Goal: Task Accomplishment & Management: Complete application form

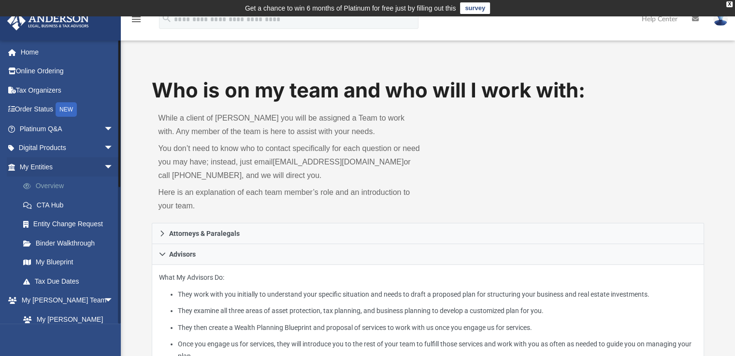
click at [46, 184] on link "Overview" at bounding box center [71, 186] width 114 height 19
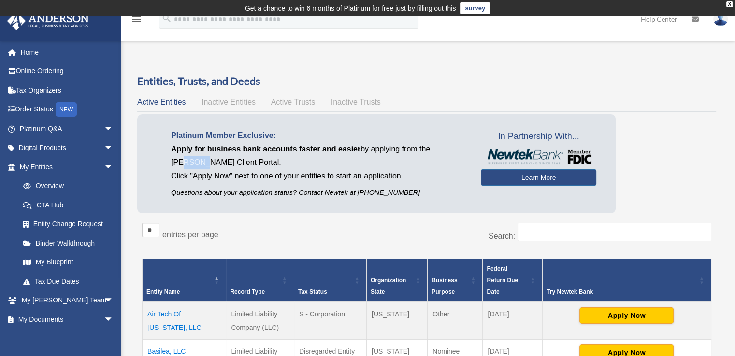
drag, startPoint x: 184, startPoint y: 165, endPoint x: 205, endPoint y: 166, distance: 21.3
click at [205, 166] on p "Apply for business bank accounts faster and easier by applying from the [PERSON…" at bounding box center [318, 155] width 295 height 27
click at [529, 178] on link "Learn More" at bounding box center [538, 178] width 115 height 16
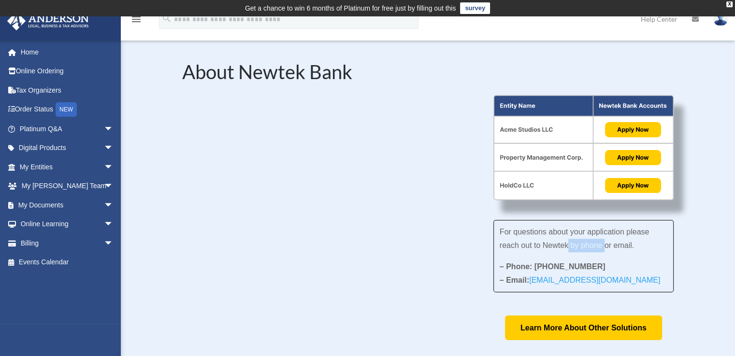
drag, startPoint x: 568, startPoint y: 248, endPoint x: 605, endPoint y: 245, distance: 37.3
click at [604, 242] on span "For questions about your application please reach out to Newtek by phone or ema…" at bounding box center [574, 239] width 150 height 22
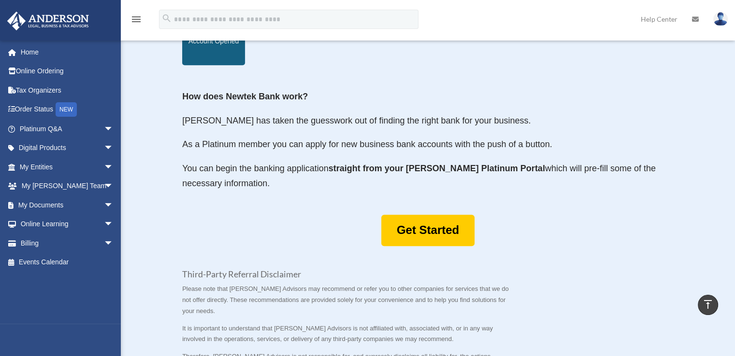
scroll to position [531, 0]
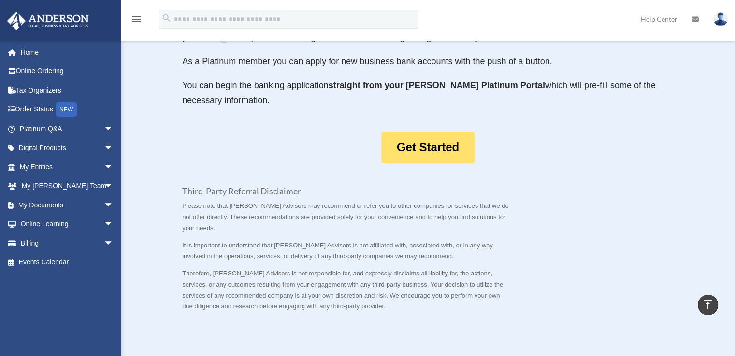
click at [433, 153] on link "Get Started" at bounding box center [427, 147] width 93 height 31
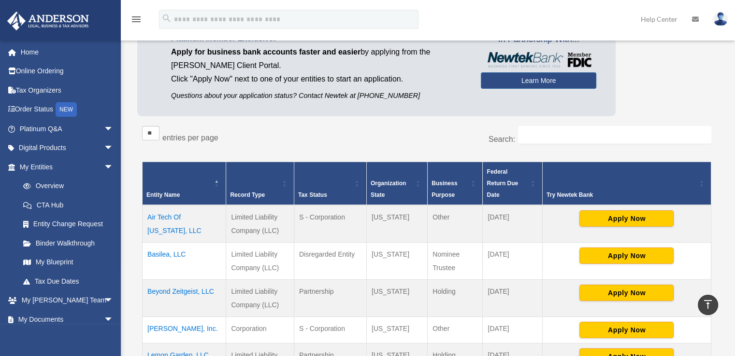
scroll to position [12, 0]
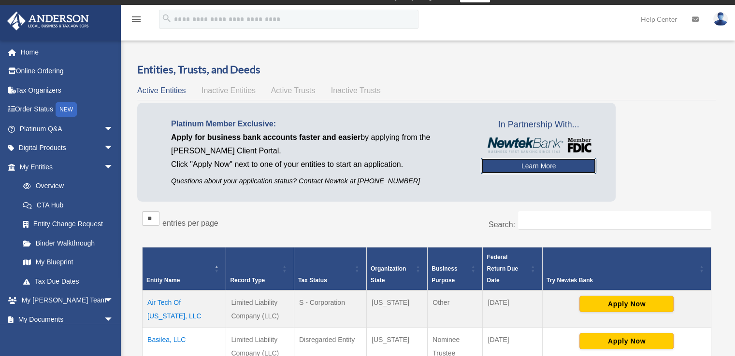
click at [531, 164] on link "Learn More" at bounding box center [538, 166] width 115 height 16
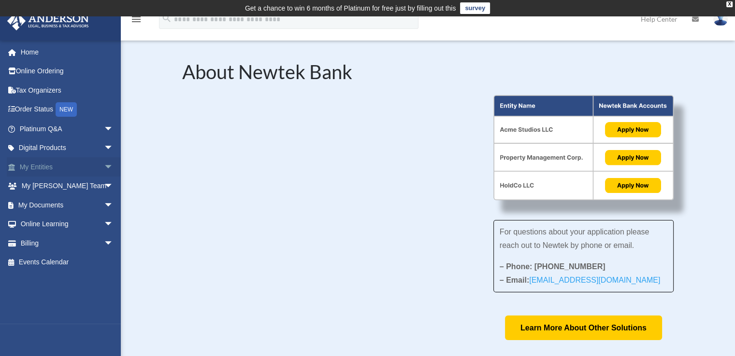
click at [41, 166] on link "My Entities arrow_drop_down" at bounding box center [67, 166] width 121 height 19
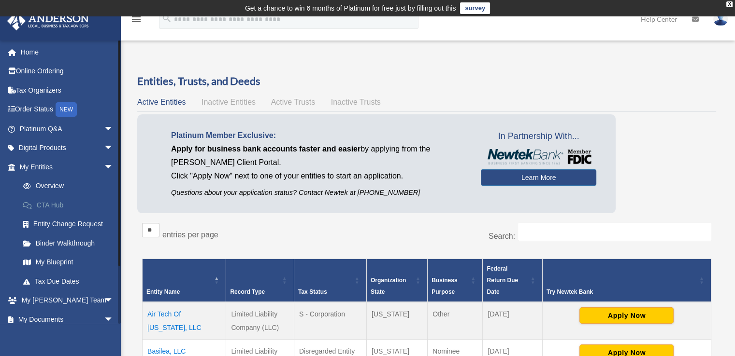
click at [56, 207] on link "CTA Hub" at bounding box center [71, 205] width 114 height 19
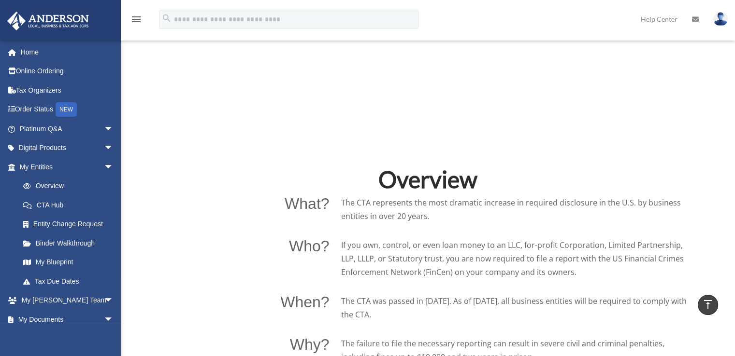
scroll to position [724, 0]
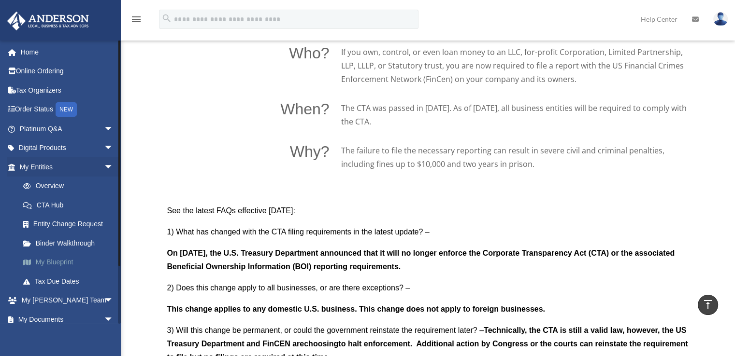
click at [55, 260] on link "My Blueprint" at bounding box center [71, 262] width 114 height 19
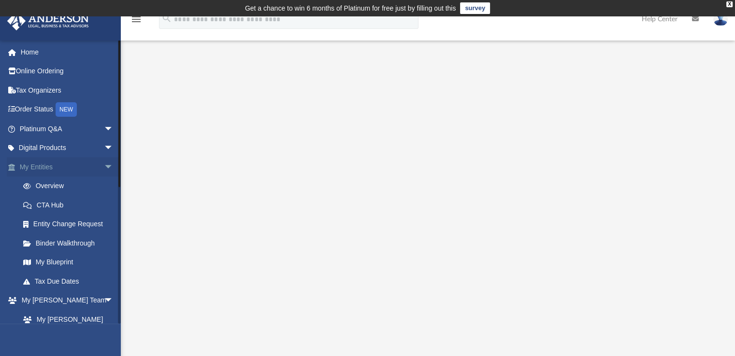
click at [35, 167] on link "My Entities arrow_drop_down" at bounding box center [67, 166] width 121 height 19
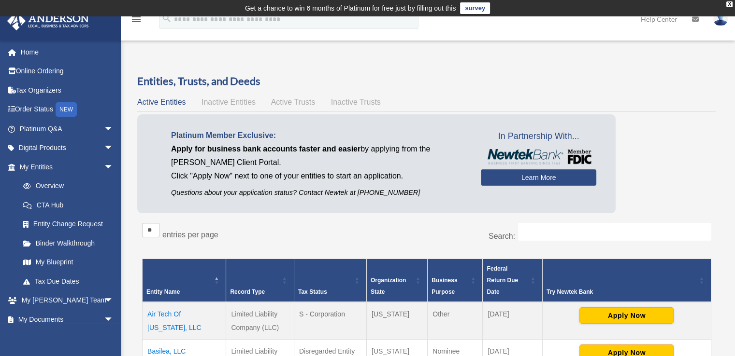
click at [229, 102] on span "Inactive Entities" at bounding box center [228, 102] width 54 height 8
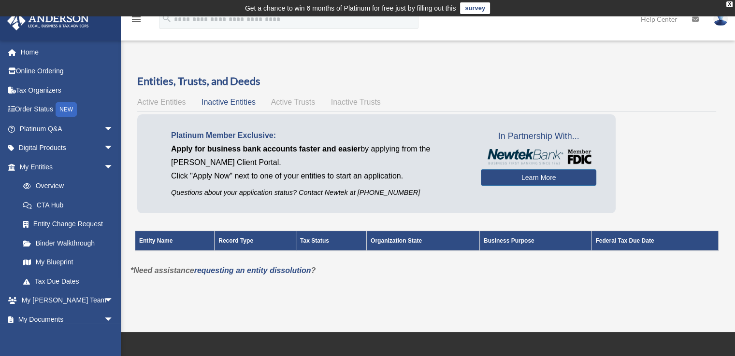
click at [285, 106] on span "Active Trusts" at bounding box center [293, 102] width 44 height 8
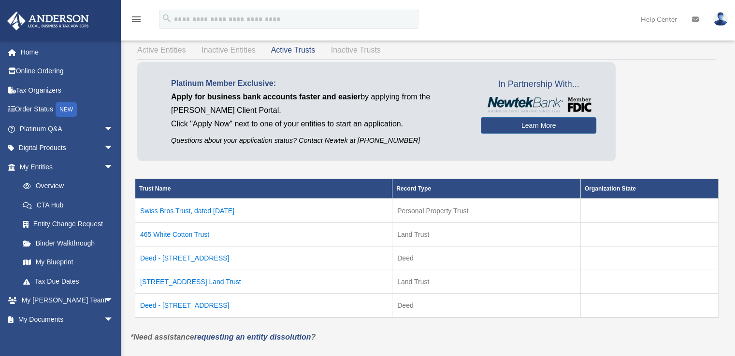
scroll to position [48, 0]
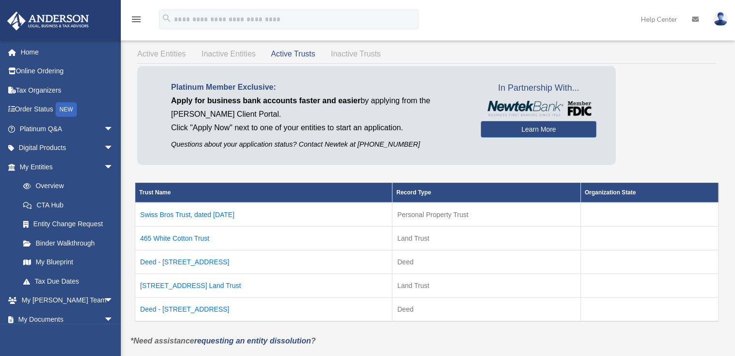
click at [349, 54] on span "Inactive Trusts" at bounding box center [356, 54] width 50 height 8
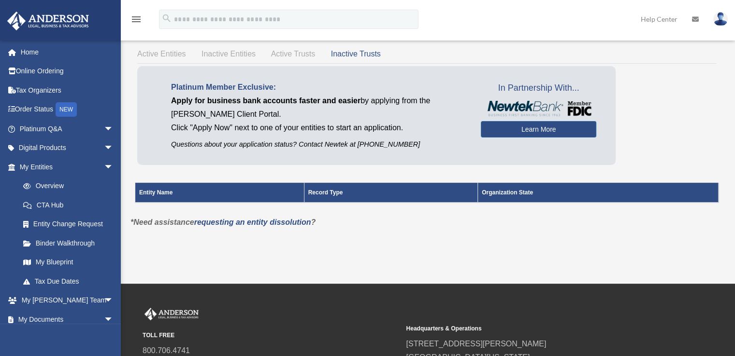
click at [297, 52] on span "Active Trusts" at bounding box center [293, 54] width 44 height 8
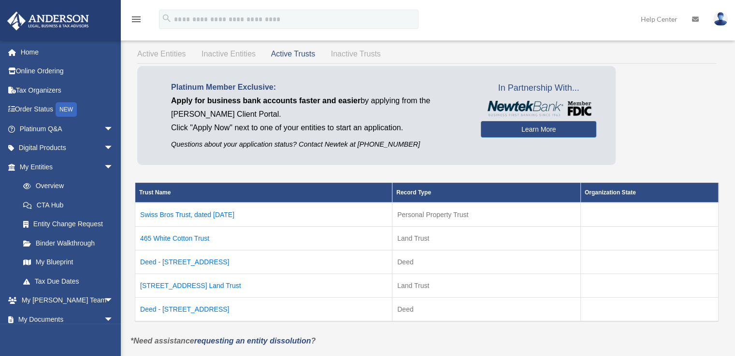
click at [160, 55] on span "Active Entities" at bounding box center [161, 54] width 48 height 8
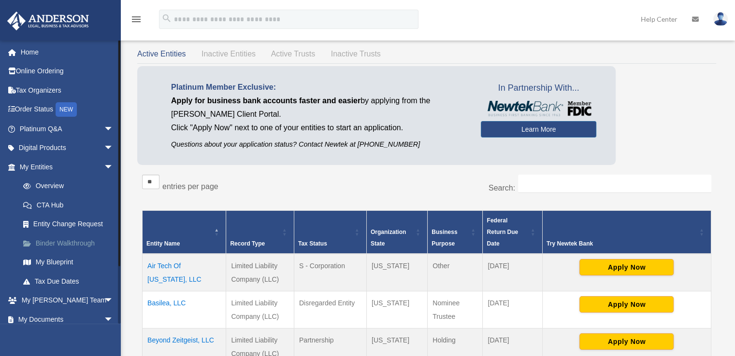
click at [56, 240] on link "Binder Walkthrough" at bounding box center [71, 243] width 114 height 19
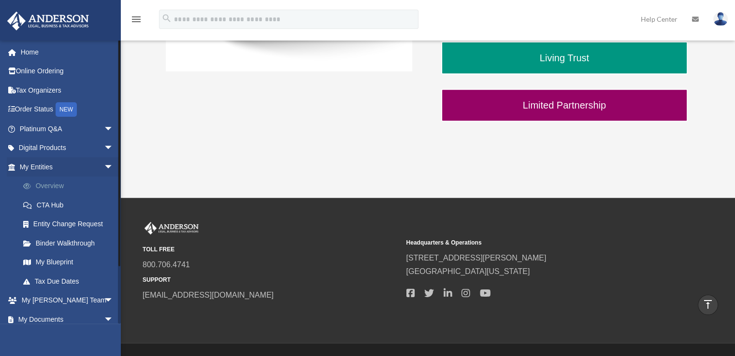
click at [35, 183] on span at bounding box center [31, 186] width 7 height 7
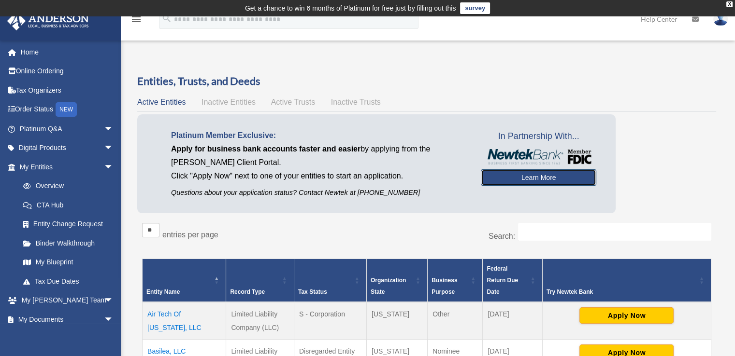
click at [526, 178] on link "Learn More" at bounding box center [538, 178] width 115 height 16
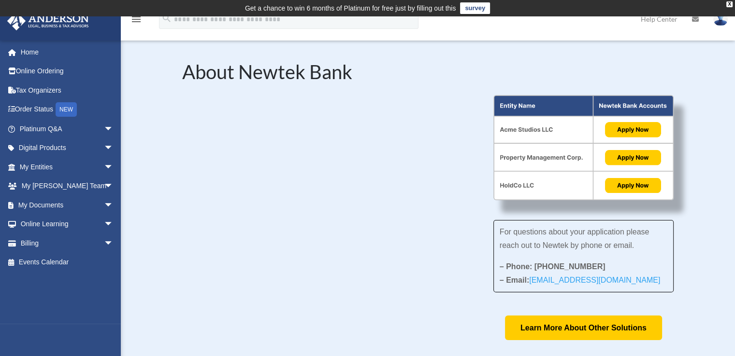
click at [421, 317] on div "For questions about your application please reach out to Newtek by phone or ema…" at bounding box center [427, 217] width 491 height 245
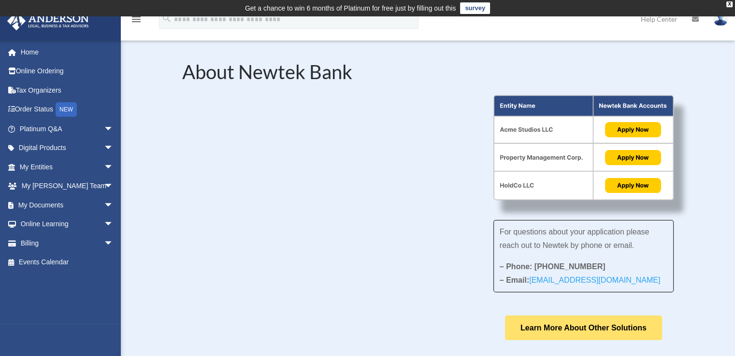
click at [540, 327] on link "Learn More About Other Solutions" at bounding box center [583, 328] width 157 height 25
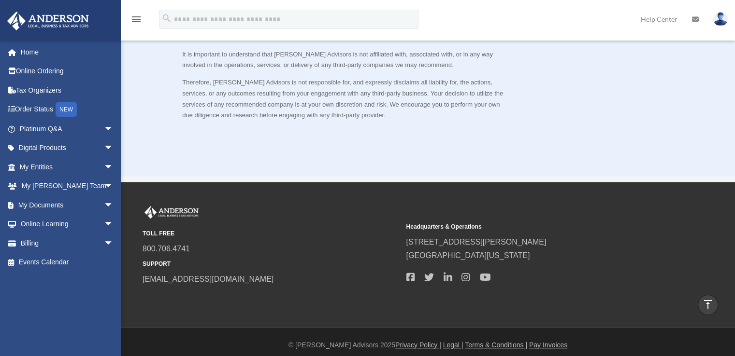
scroll to position [391, 0]
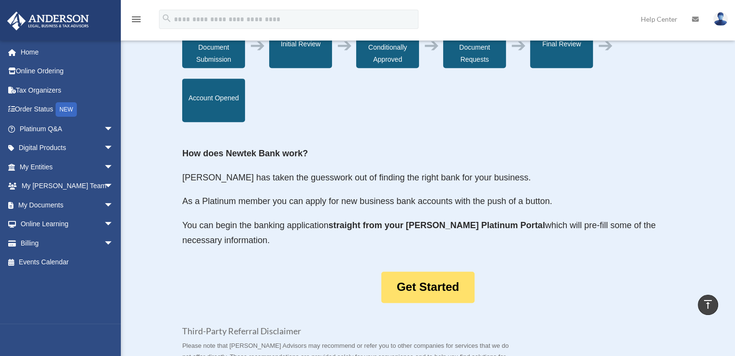
click at [399, 284] on link "Get Started" at bounding box center [427, 287] width 93 height 31
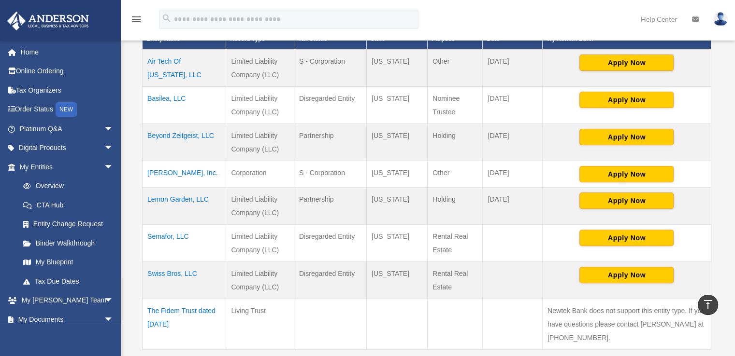
scroll to position [259, 0]
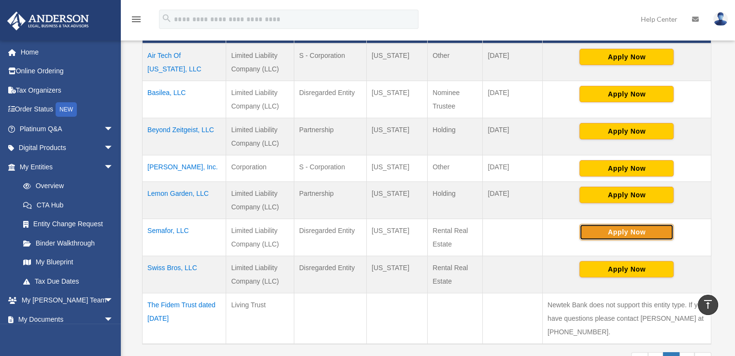
click at [646, 224] on button "Apply Now" at bounding box center [626, 232] width 94 height 16
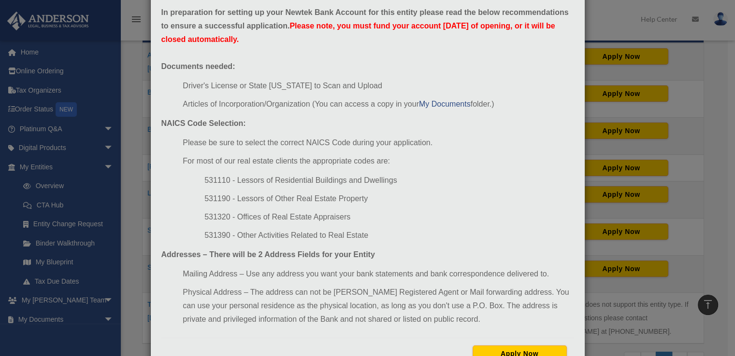
scroll to position [86, 0]
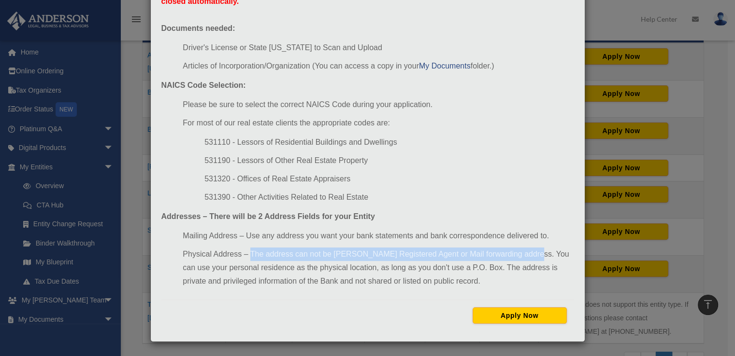
drag, startPoint x: 246, startPoint y: 252, endPoint x: 524, endPoint y: 252, distance: 277.7
click at [524, 252] on li "Physical Address – The address can not be [PERSON_NAME] Registered Agent or Mai…" at bounding box center [378, 268] width 391 height 41
